Goal: Task Accomplishment & Management: Manage account settings

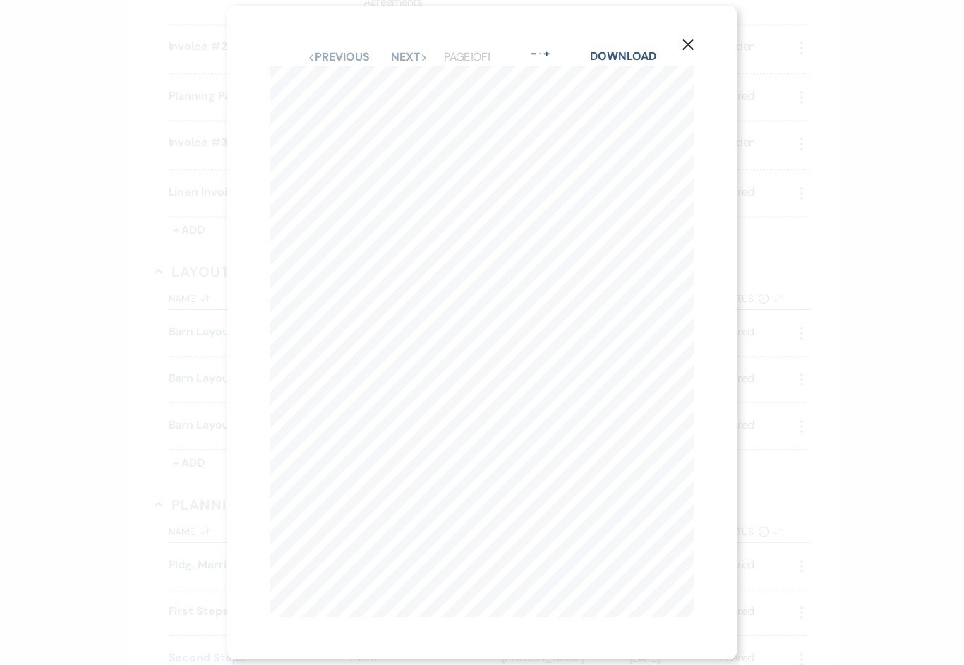
scroll to position [634, 0]
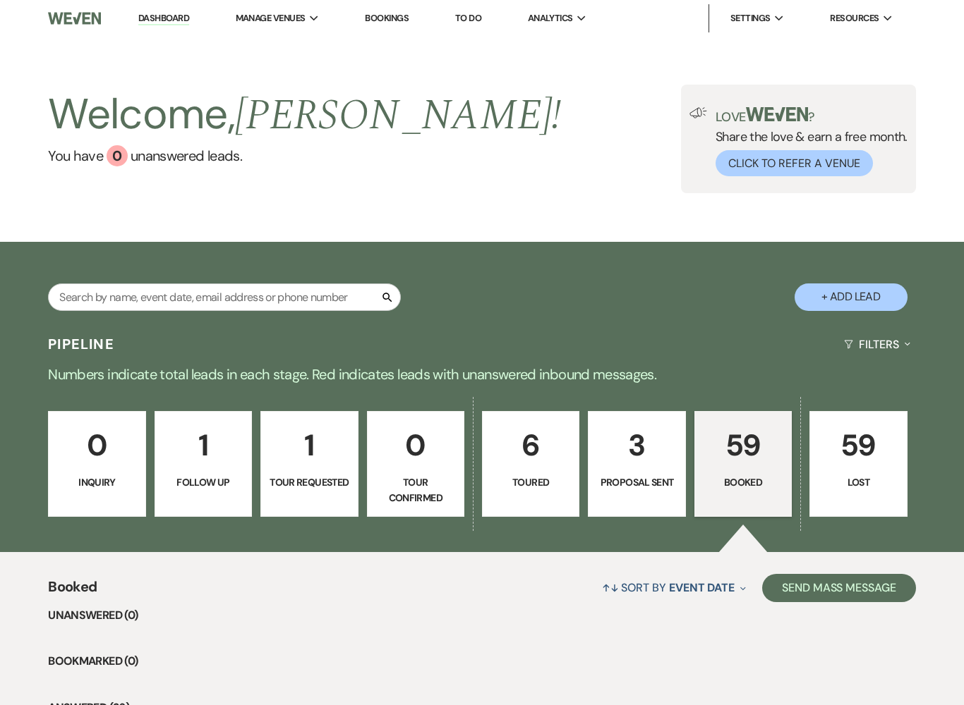
click at [741, 460] on p "59" at bounding box center [742, 445] width 79 height 47
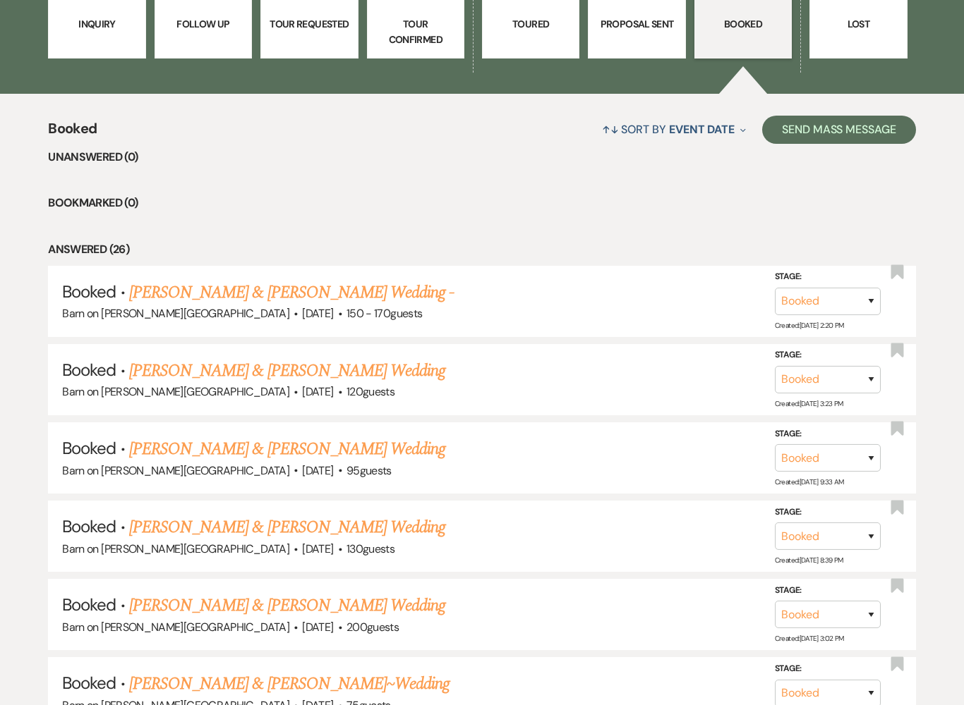
scroll to position [586, 0]
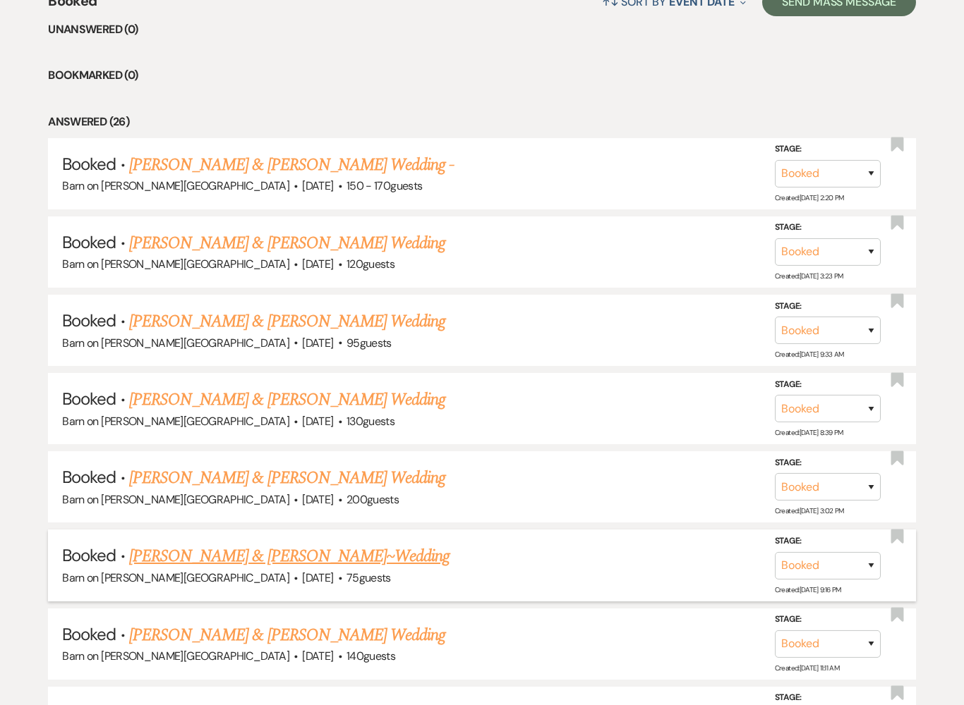
click at [284, 546] on link "[PERSON_NAME] & [PERSON_NAME]~Wedding" at bounding box center [289, 556] width 320 height 25
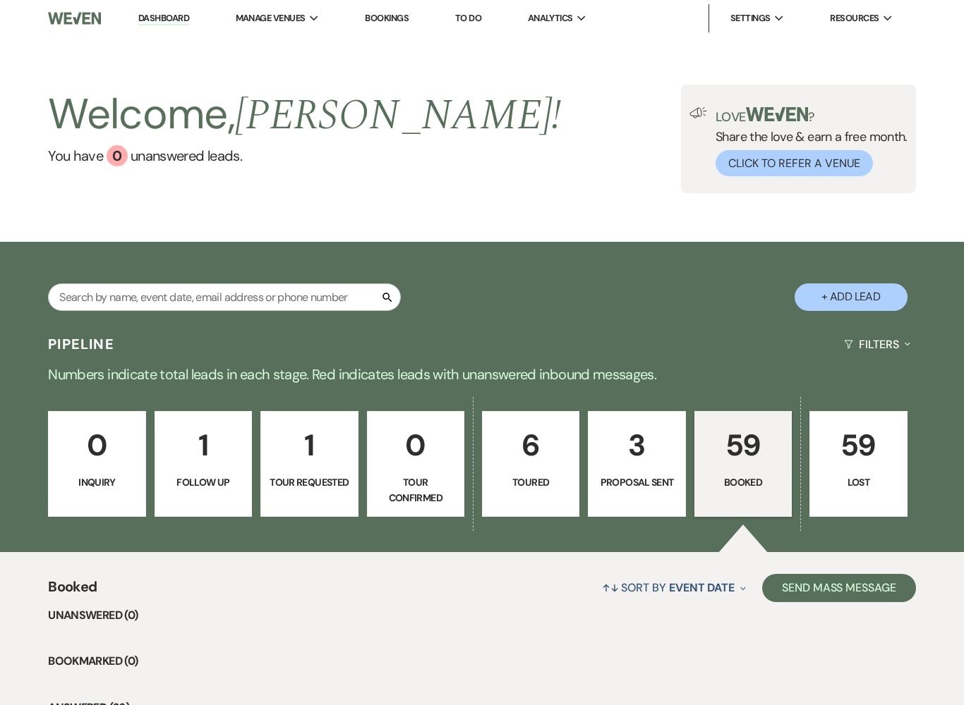
click at [745, 475] on p "Booked" at bounding box center [742, 483] width 79 height 16
click at [746, 449] on p "59" at bounding box center [742, 445] width 79 height 47
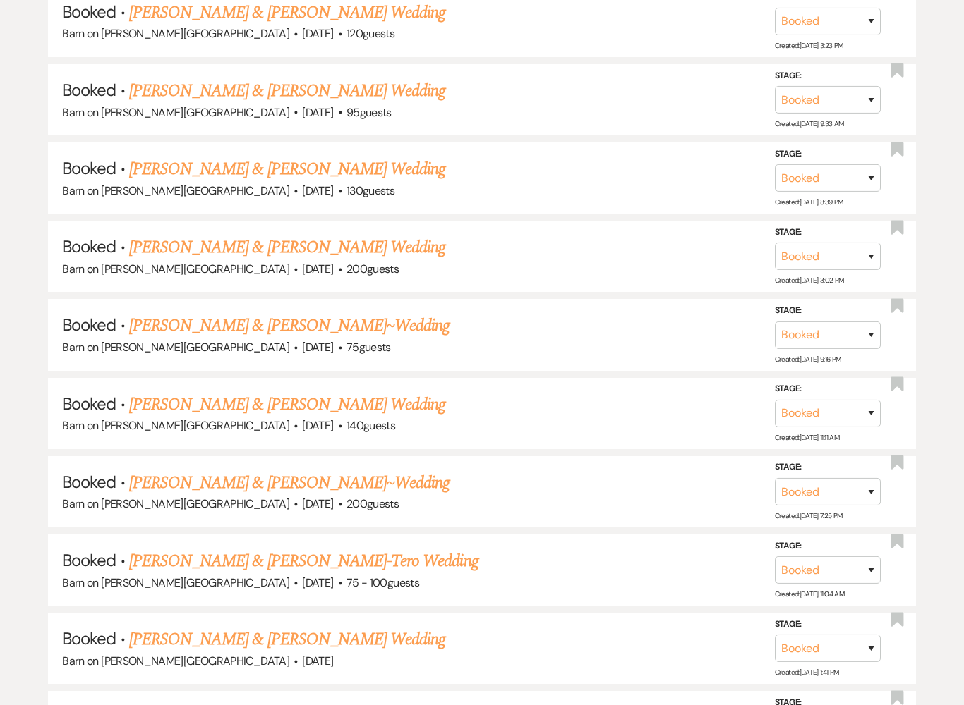
scroll to position [816, 0]
click at [400, 246] on link "[PERSON_NAME] & [PERSON_NAME] Wedding" at bounding box center [287, 248] width 316 height 25
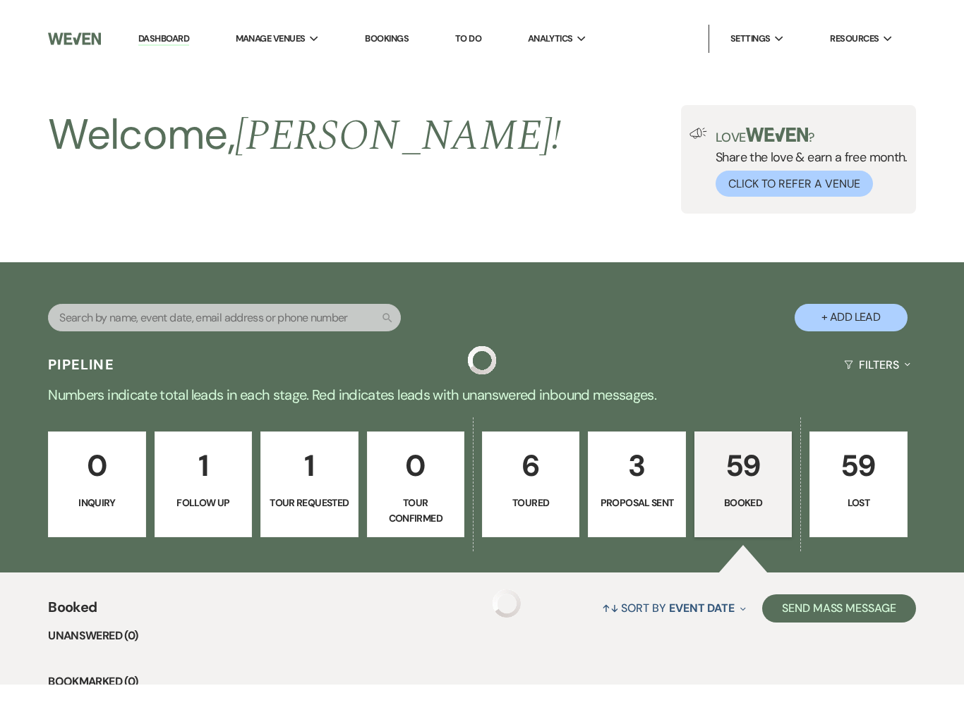
scroll to position [40, 0]
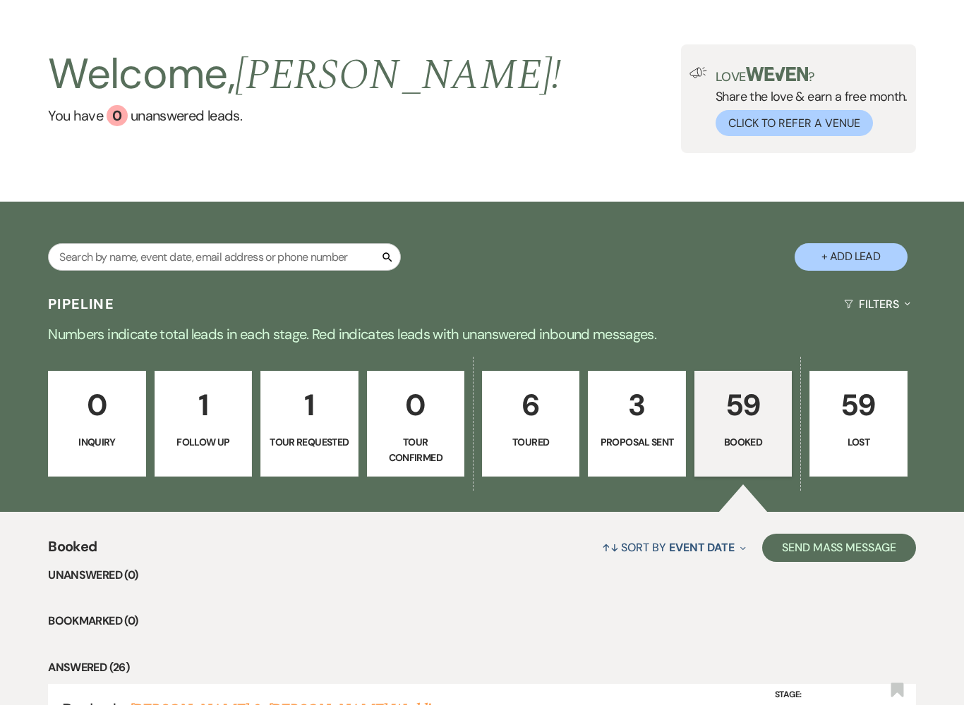
click at [743, 424] on p "59" at bounding box center [742, 405] width 79 height 47
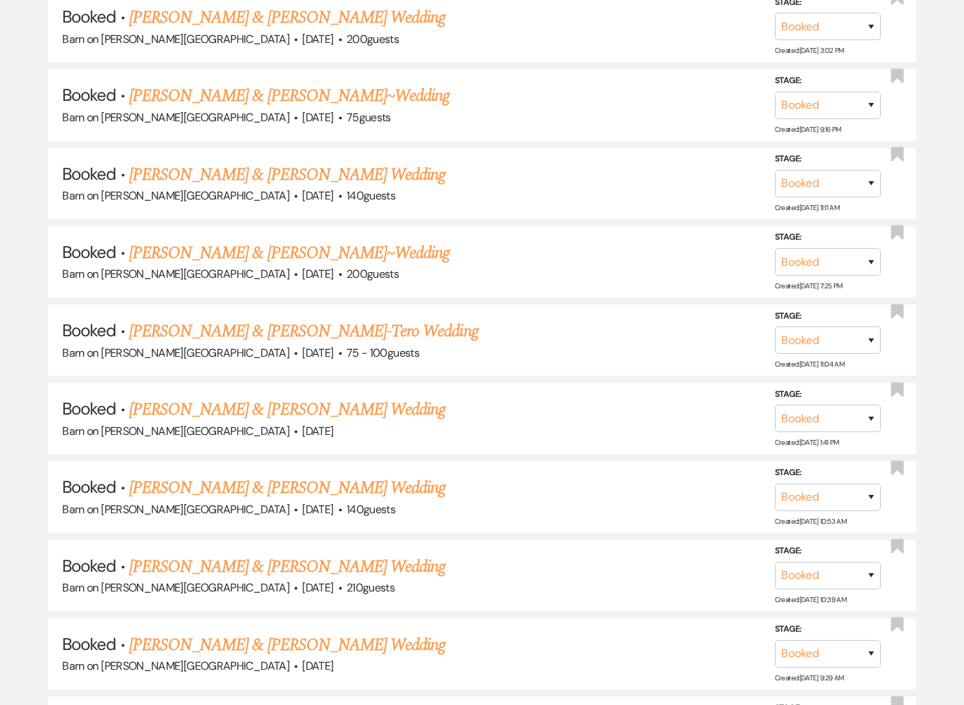
scroll to position [1047, 0]
click at [286, 397] on link "[PERSON_NAME] & [PERSON_NAME] Wedding" at bounding box center [287, 409] width 316 height 25
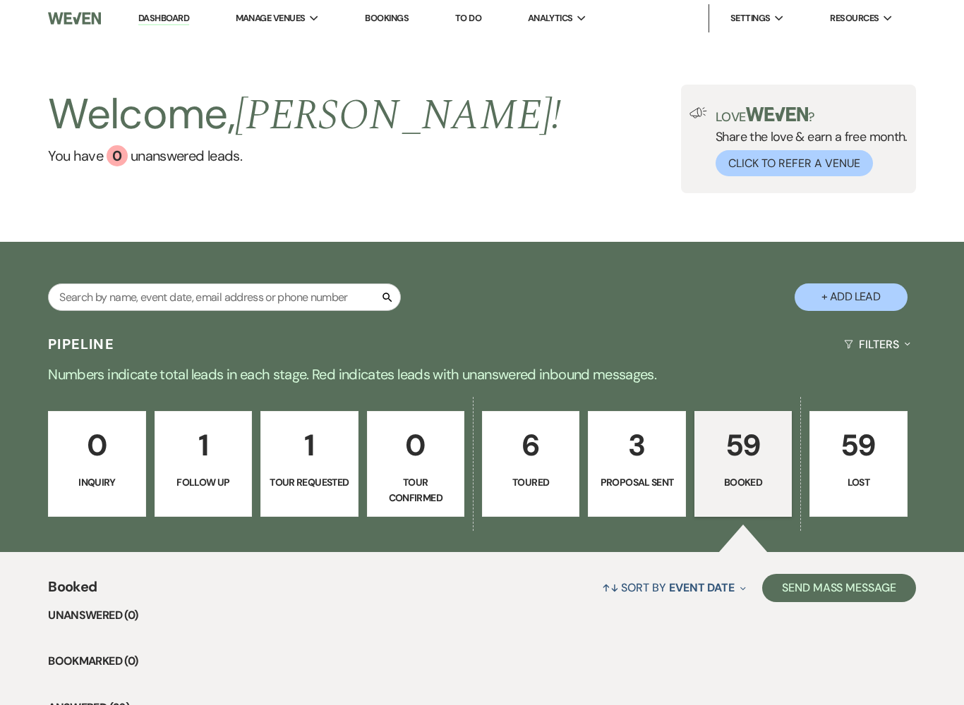
click at [741, 471] on link "59 Booked" at bounding box center [742, 464] width 97 height 106
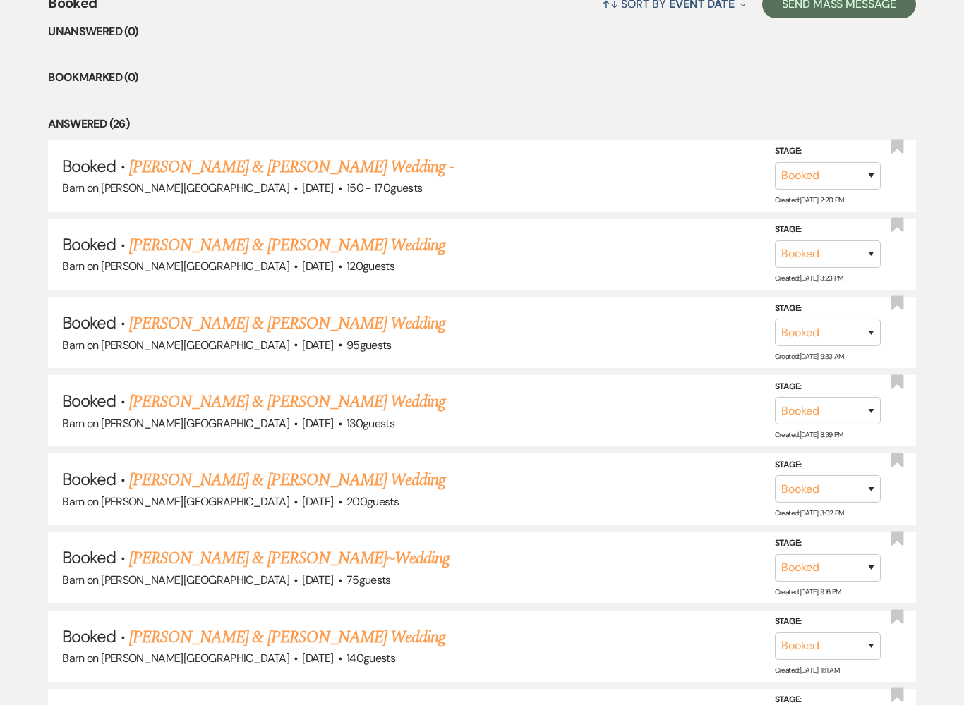
scroll to position [584, 0]
click at [399, 477] on link "[PERSON_NAME] & [PERSON_NAME] Wedding" at bounding box center [287, 479] width 316 height 25
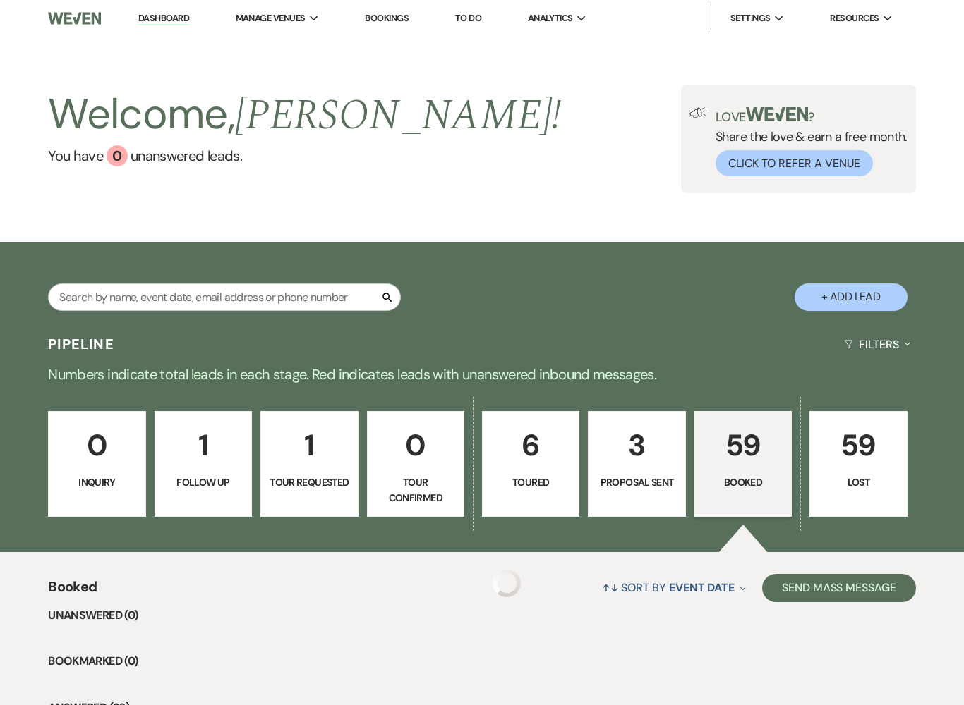
click at [746, 463] on p "59" at bounding box center [742, 445] width 79 height 47
click at [741, 468] on p "59" at bounding box center [742, 445] width 79 height 47
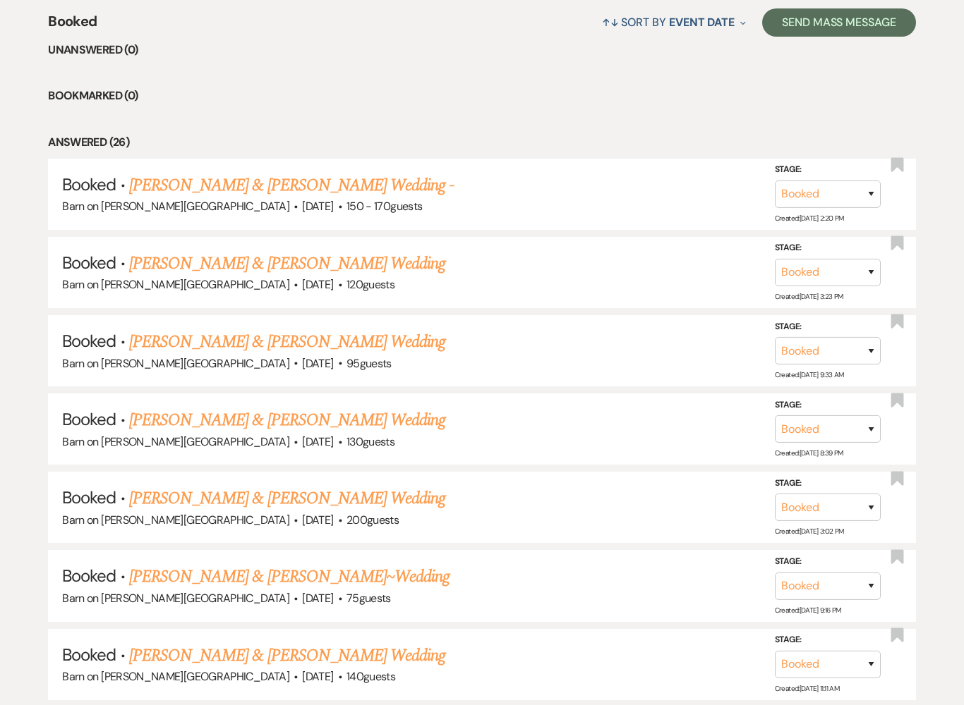
scroll to position [567, 0]
click at [357, 664] on div "Barn on [PERSON_NAME][GEOGRAPHIC_DATA] · [DATE] · 140 guests" at bounding box center [481, 676] width 839 height 18
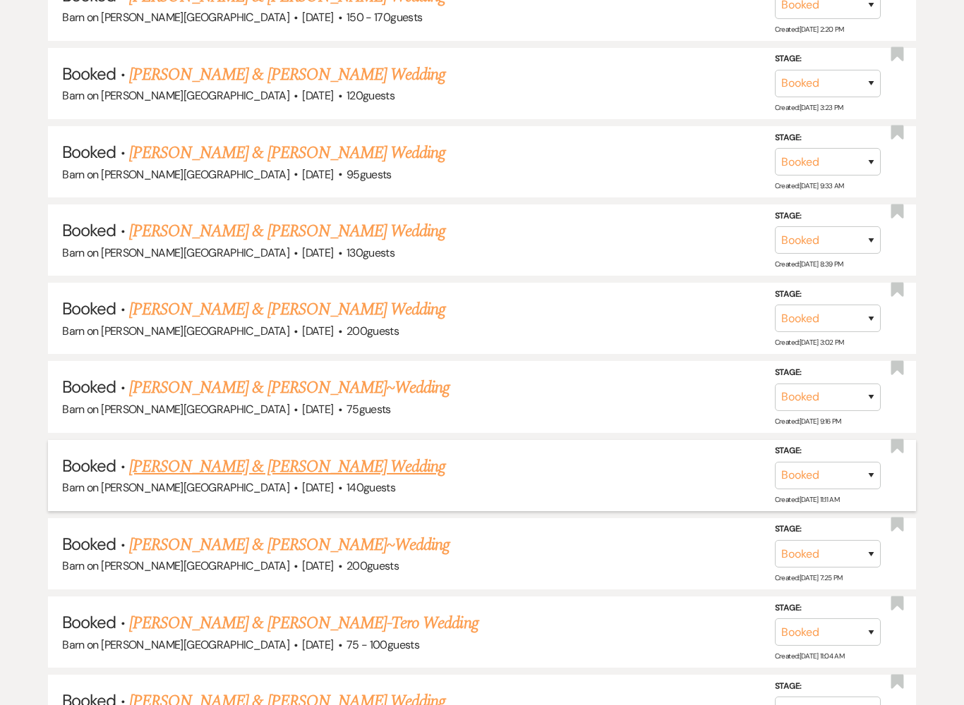
scroll to position [758, 0]
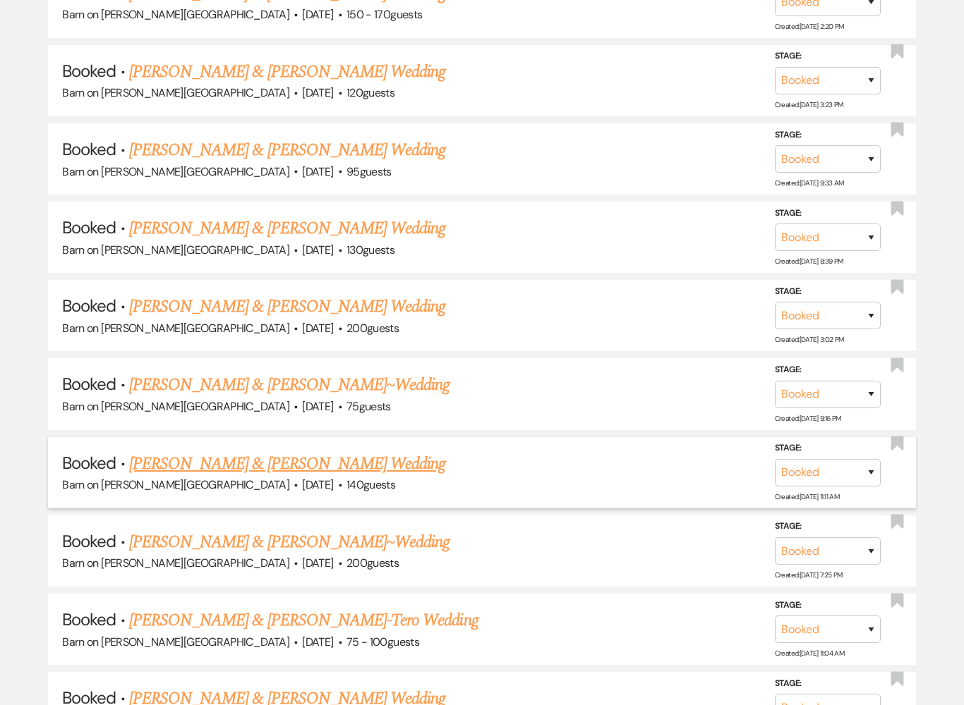
click at [380, 452] on link "[PERSON_NAME] & [PERSON_NAME] Wedding" at bounding box center [287, 464] width 316 height 25
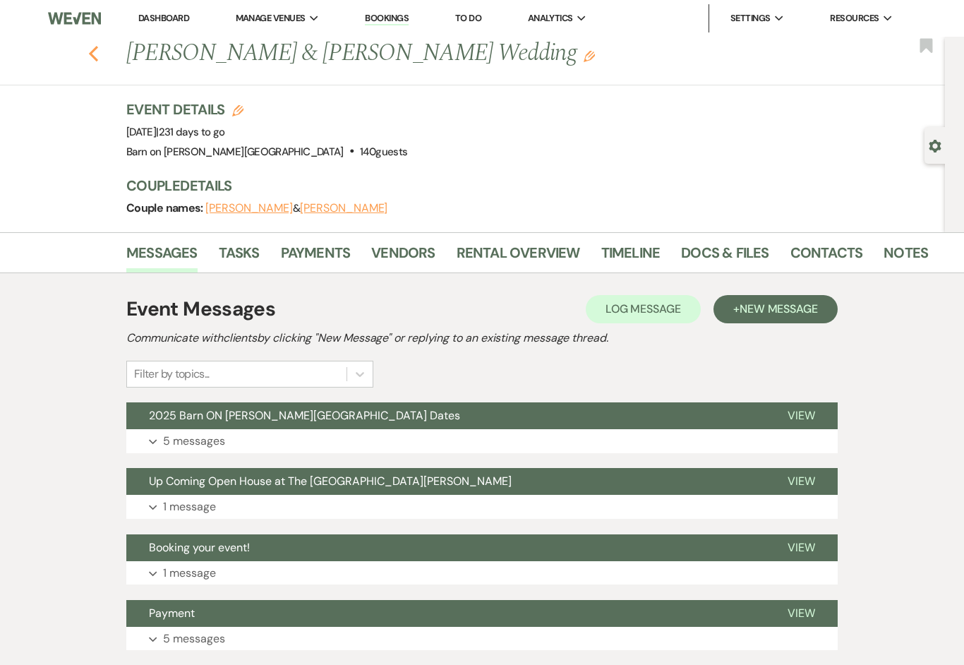
click at [94, 54] on icon "Previous" at bounding box center [93, 53] width 11 height 17
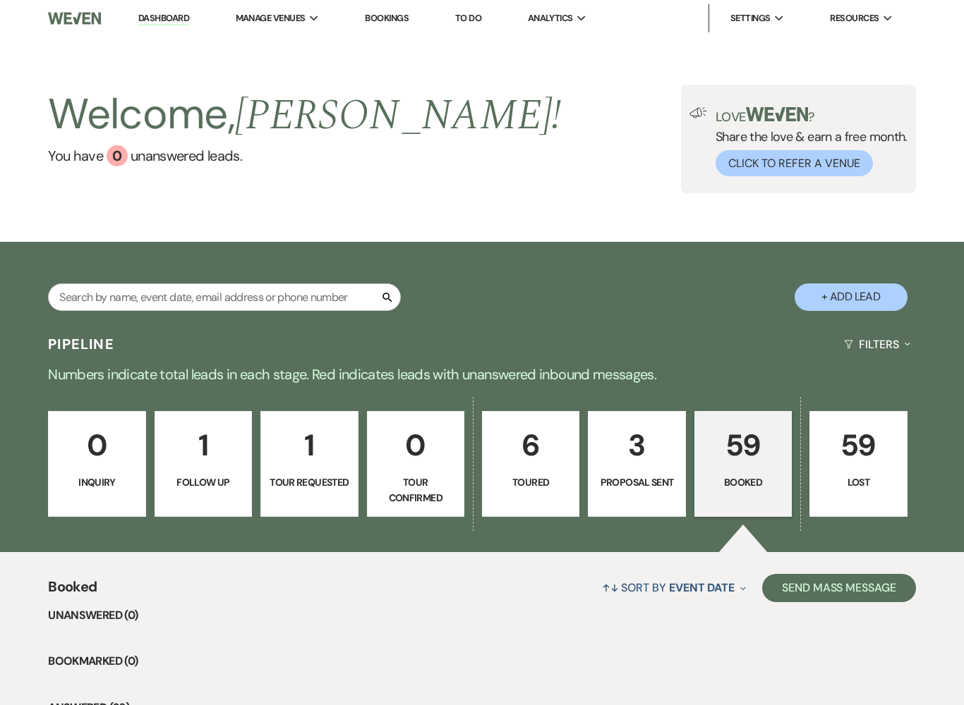
click at [738, 463] on p "59" at bounding box center [742, 445] width 79 height 47
click at [748, 461] on p "59" at bounding box center [742, 445] width 79 height 47
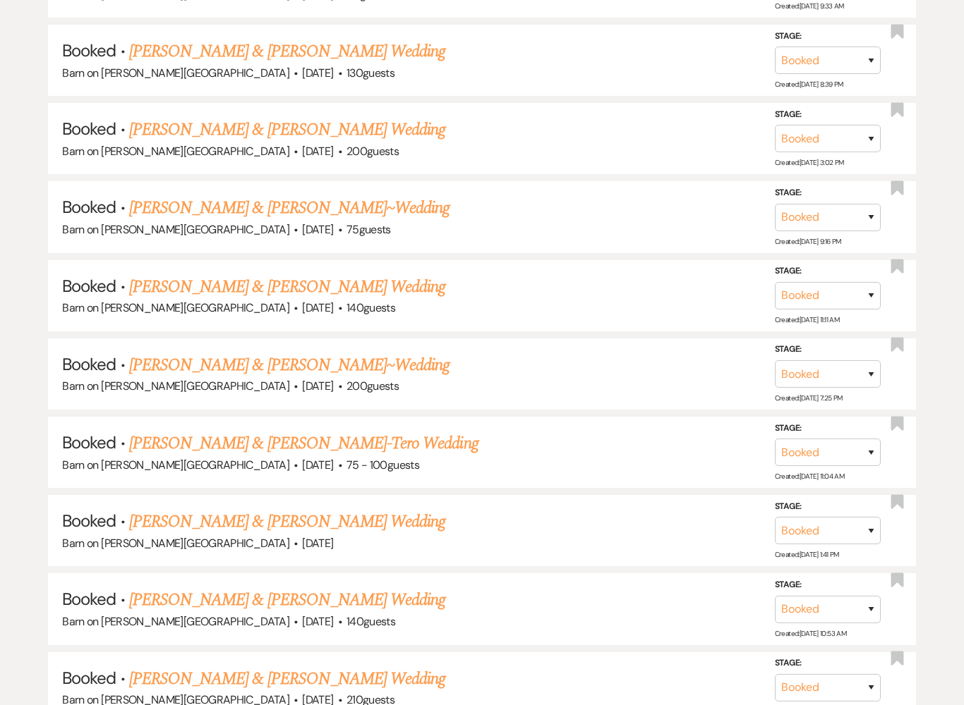
scroll to position [935, 0]
click at [326, 431] on link "[PERSON_NAME] & [PERSON_NAME]-Tero Wedding" at bounding box center [303, 443] width 349 height 25
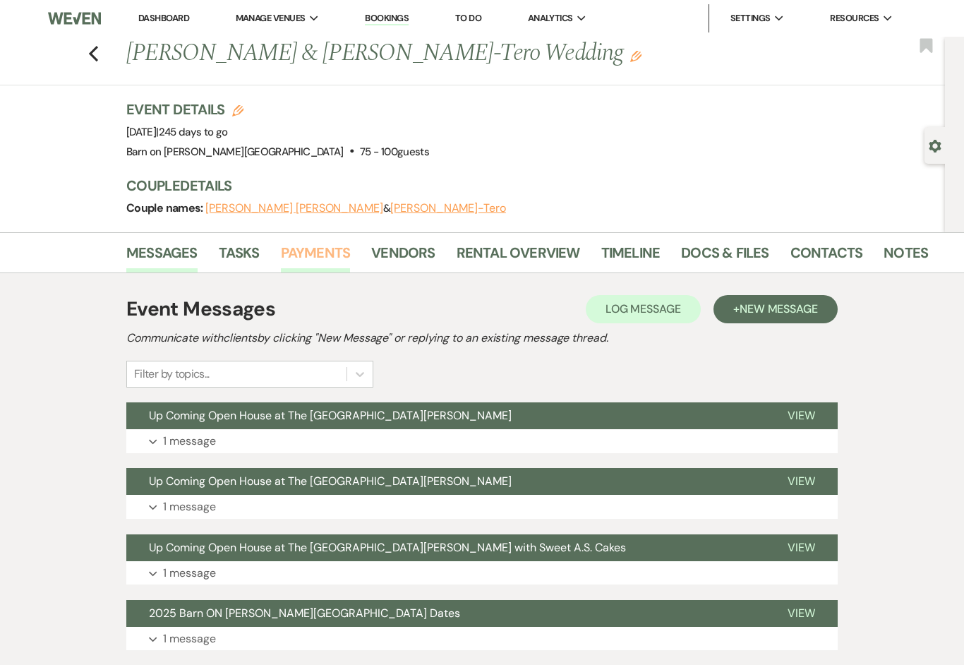
click at [310, 257] on link "Payments" at bounding box center [316, 256] width 70 height 31
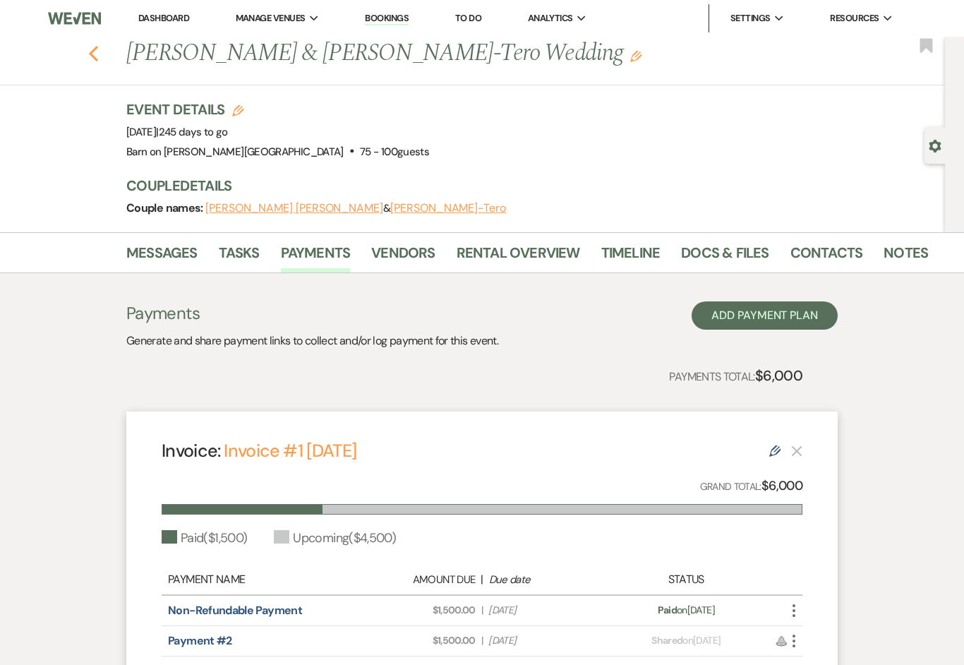
click at [95, 49] on use "button" at bounding box center [93, 54] width 9 height 16
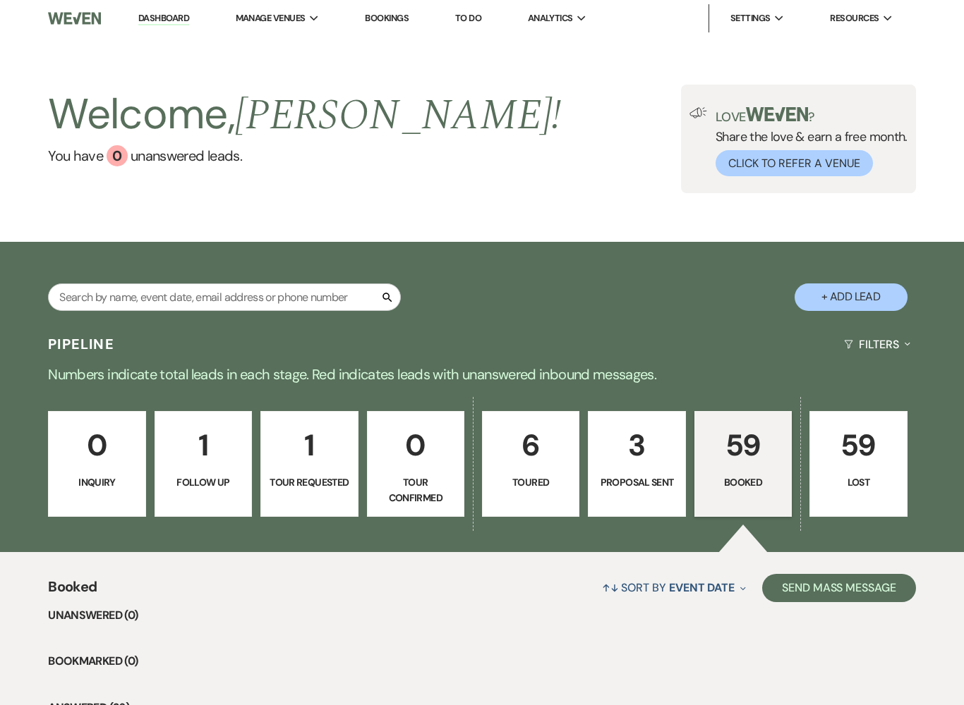
click at [758, 440] on p "59" at bounding box center [742, 445] width 79 height 47
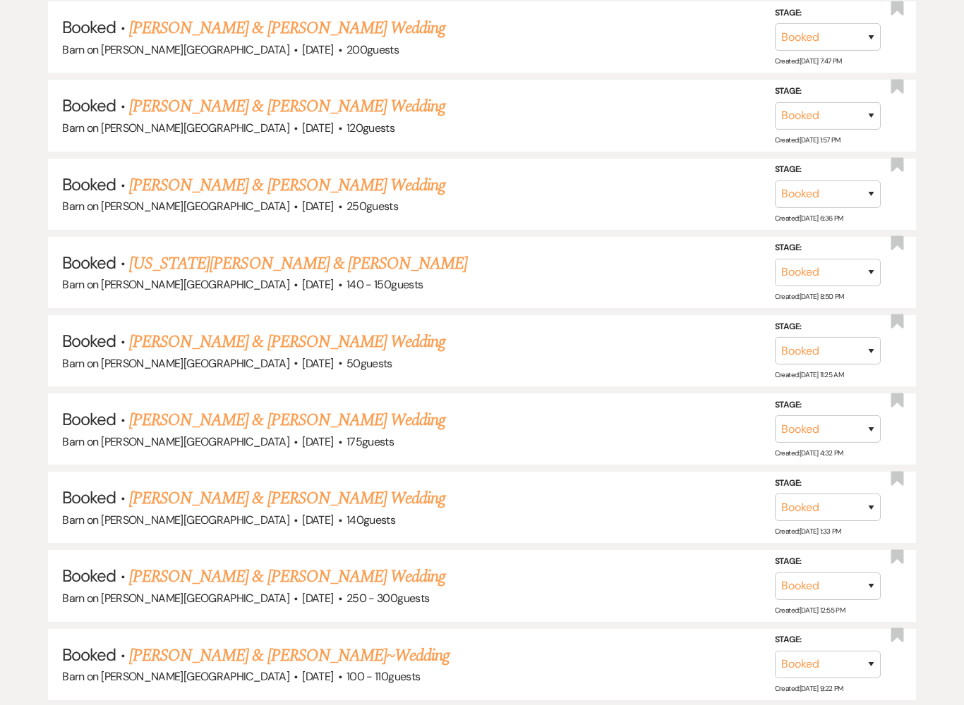
scroll to position [1820, 0]
